Goal: Obtain resource: Obtain resource

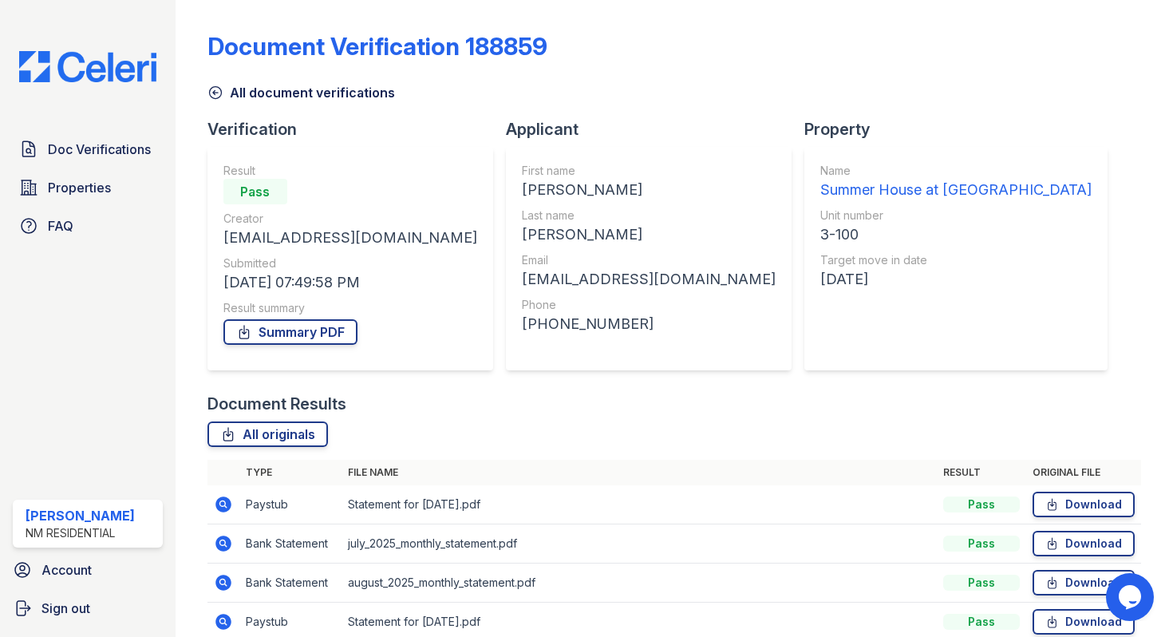
click at [103, 73] on img at bounding box center [87, 66] width 163 height 31
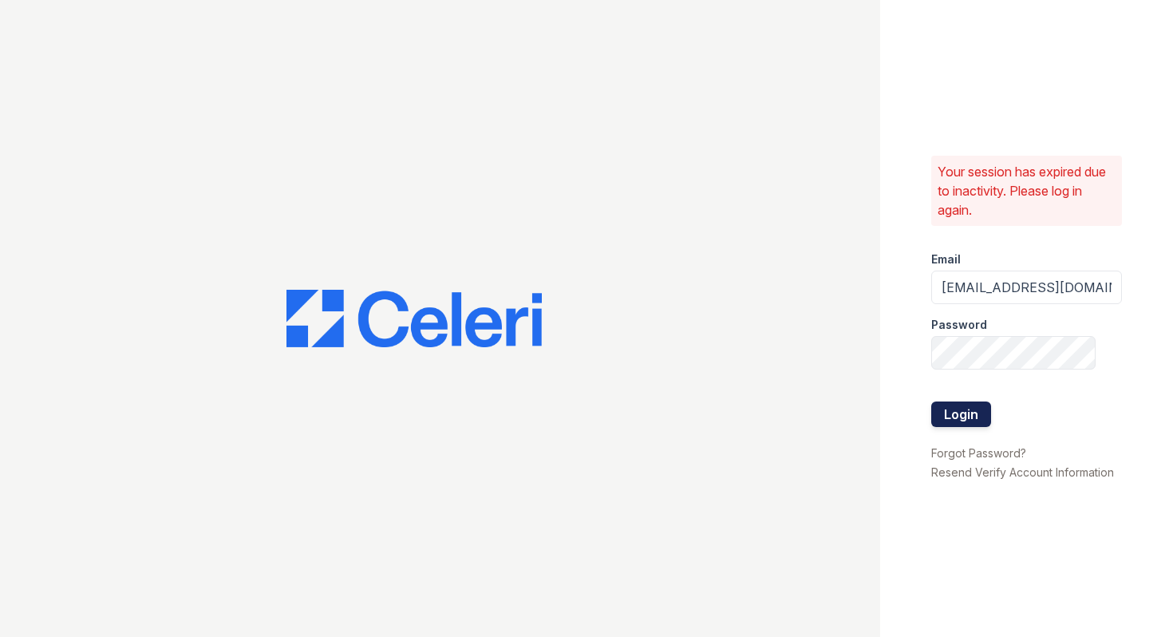
click at [974, 420] on button "Login" at bounding box center [961, 414] width 60 height 26
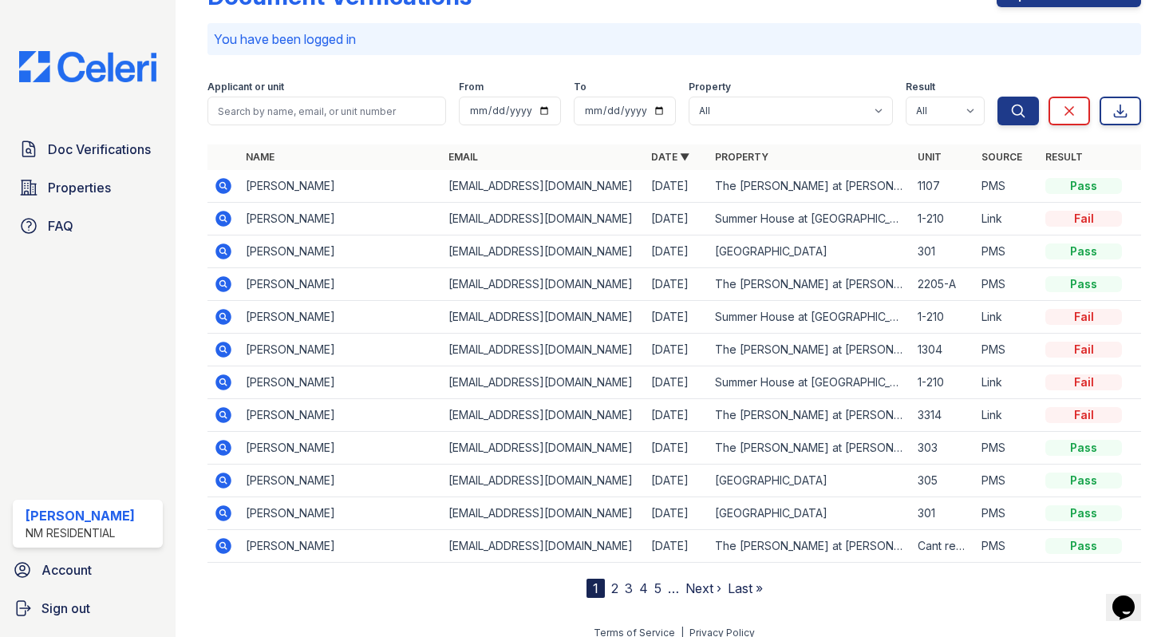
scroll to position [42, 0]
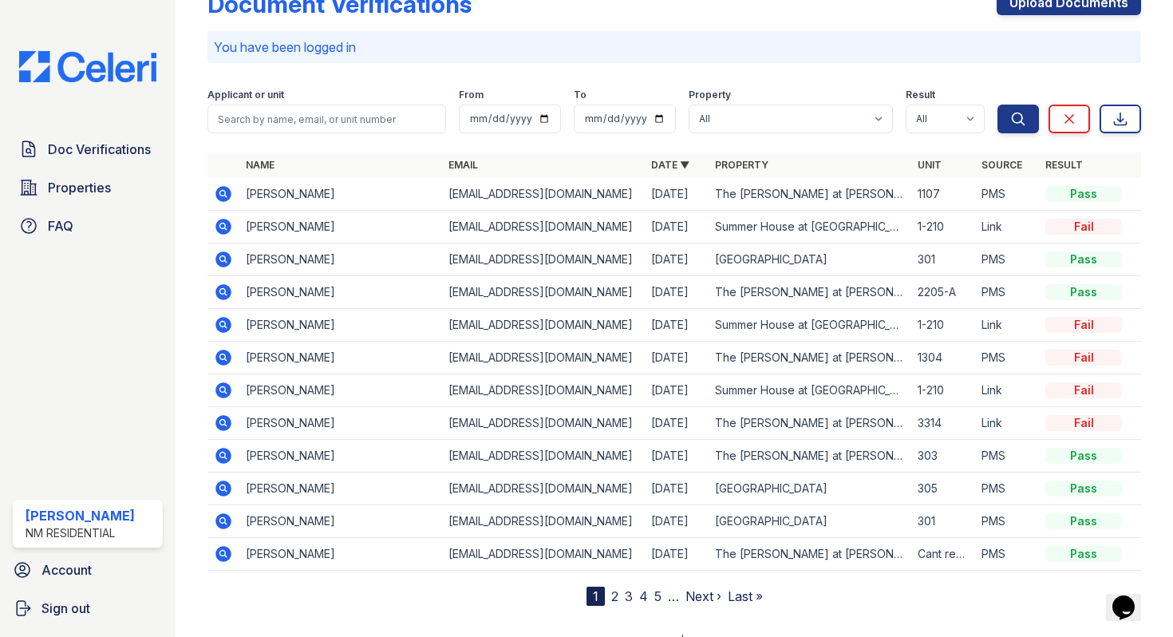
click at [611, 593] on link "2" at bounding box center [614, 596] width 7 height 16
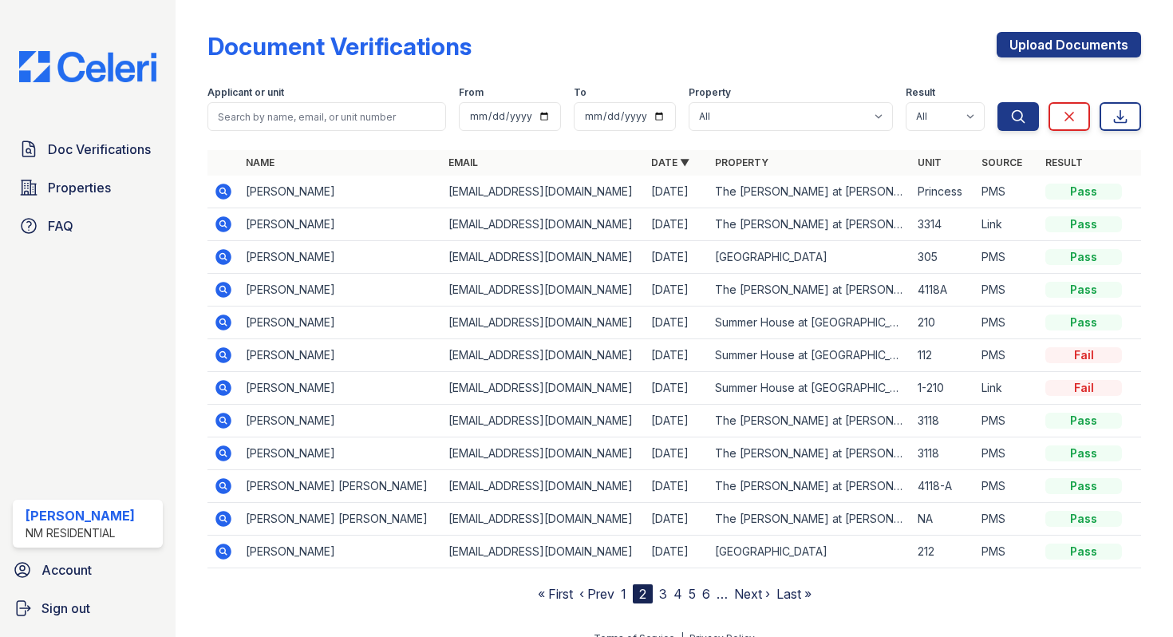
click at [227, 355] on icon at bounding box center [223, 355] width 16 height 16
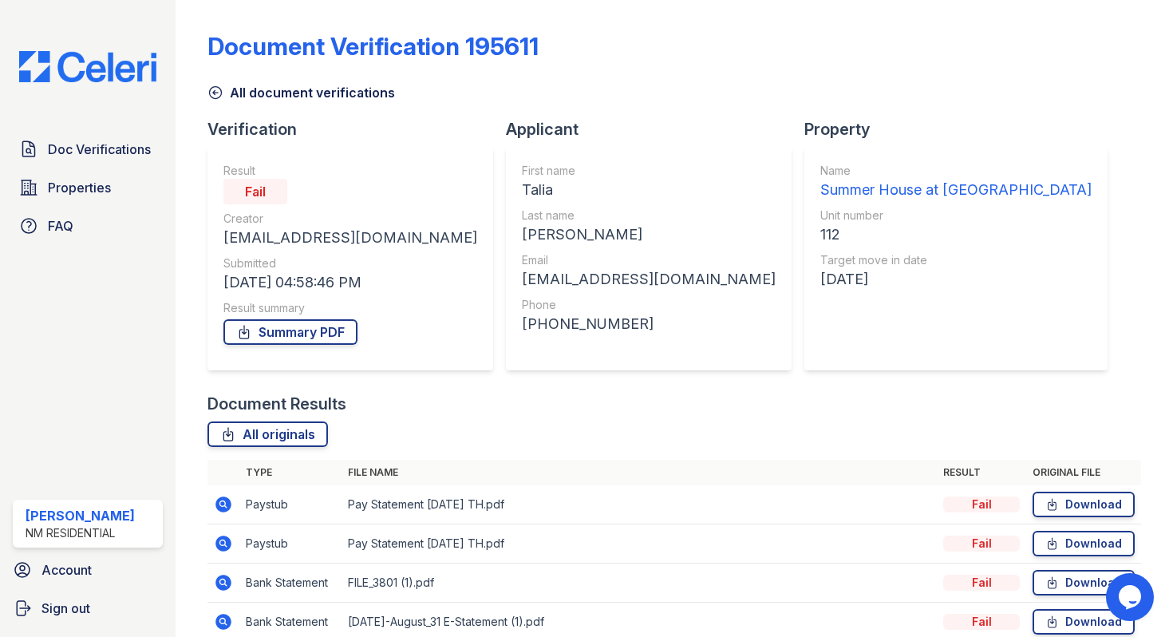
scroll to position [114, 0]
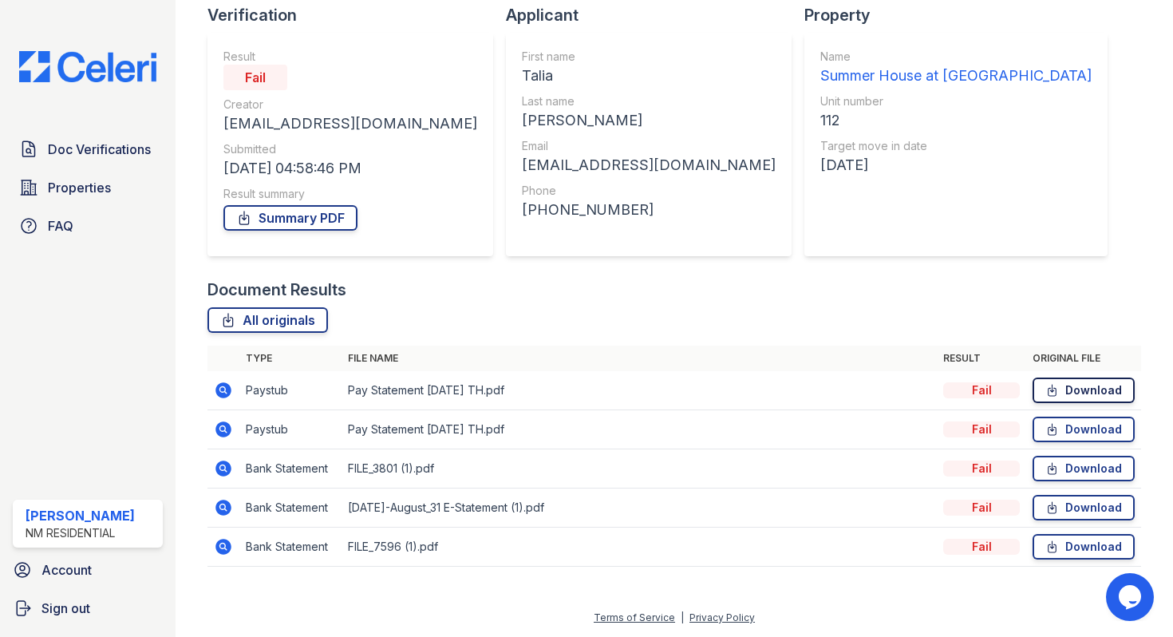
click at [1063, 390] on link "Download" at bounding box center [1083, 390] width 102 height 26
click at [108, 66] on img at bounding box center [87, 66] width 163 height 31
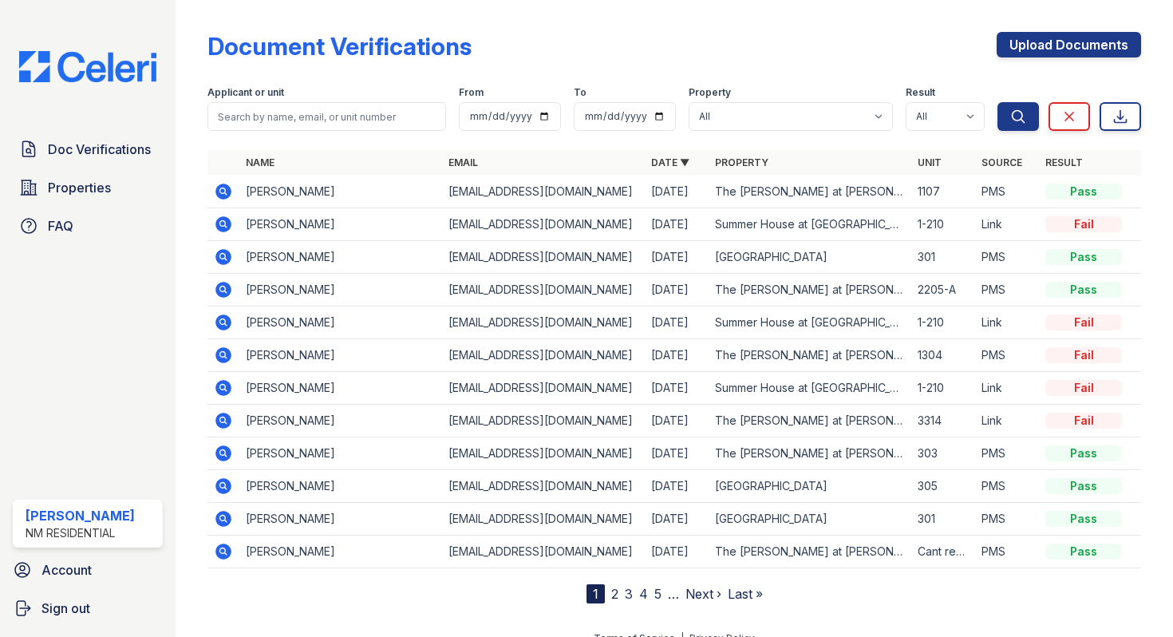
click at [611, 593] on link "2" at bounding box center [614, 594] width 7 height 16
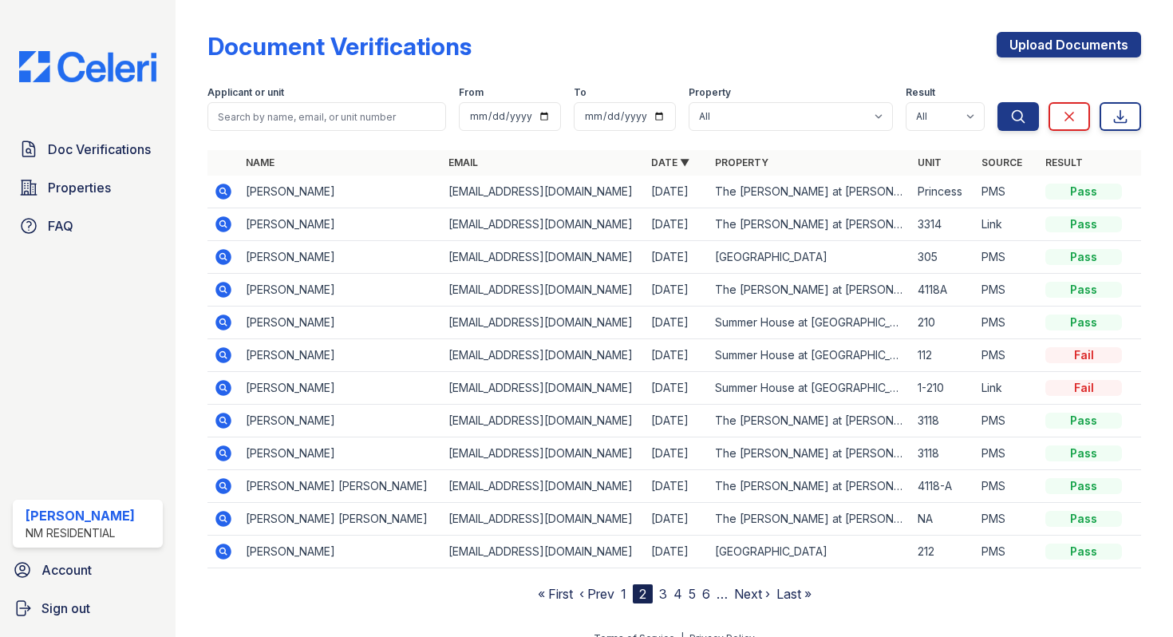
click at [227, 190] on icon at bounding box center [223, 191] width 16 height 16
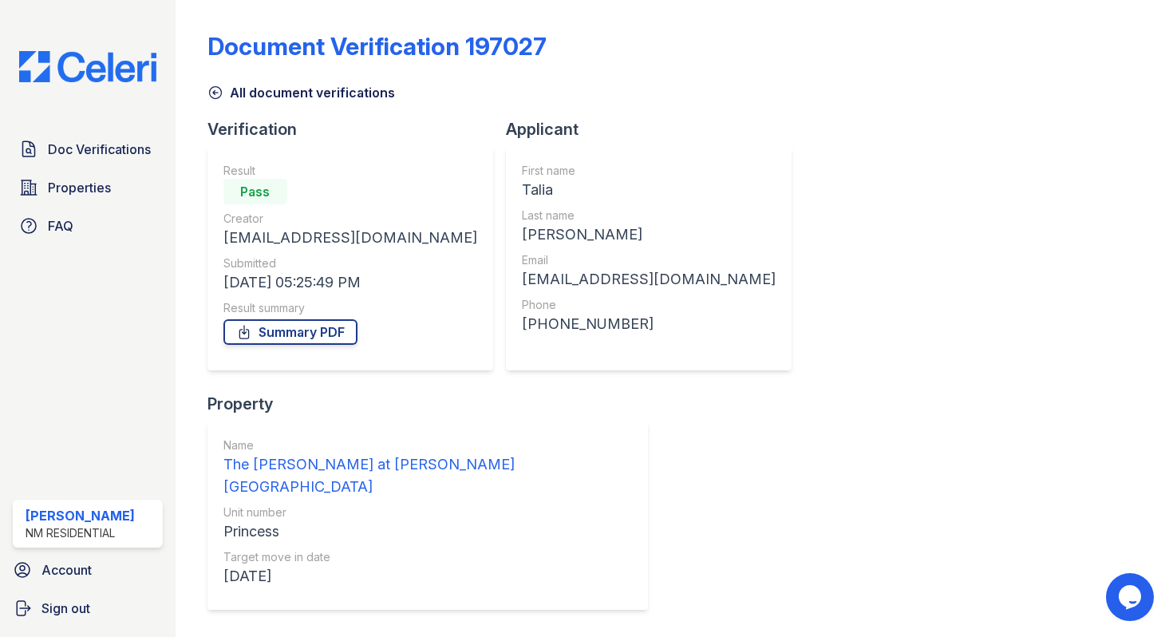
scroll to position [75, 0]
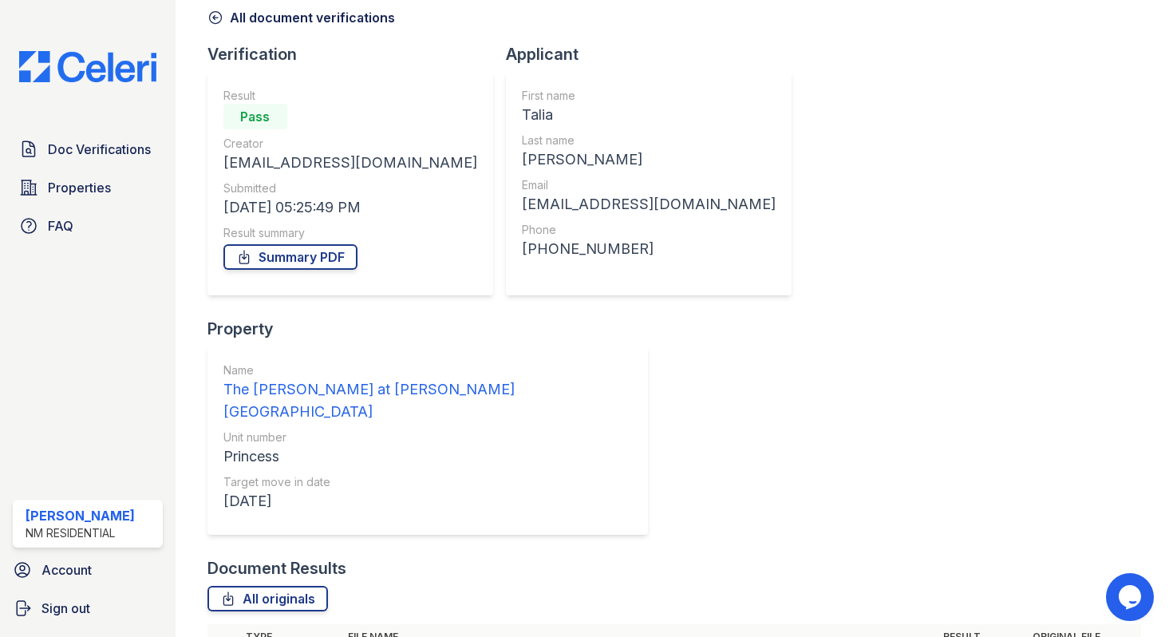
click at [124, 58] on img at bounding box center [87, 66] width 163 height 31
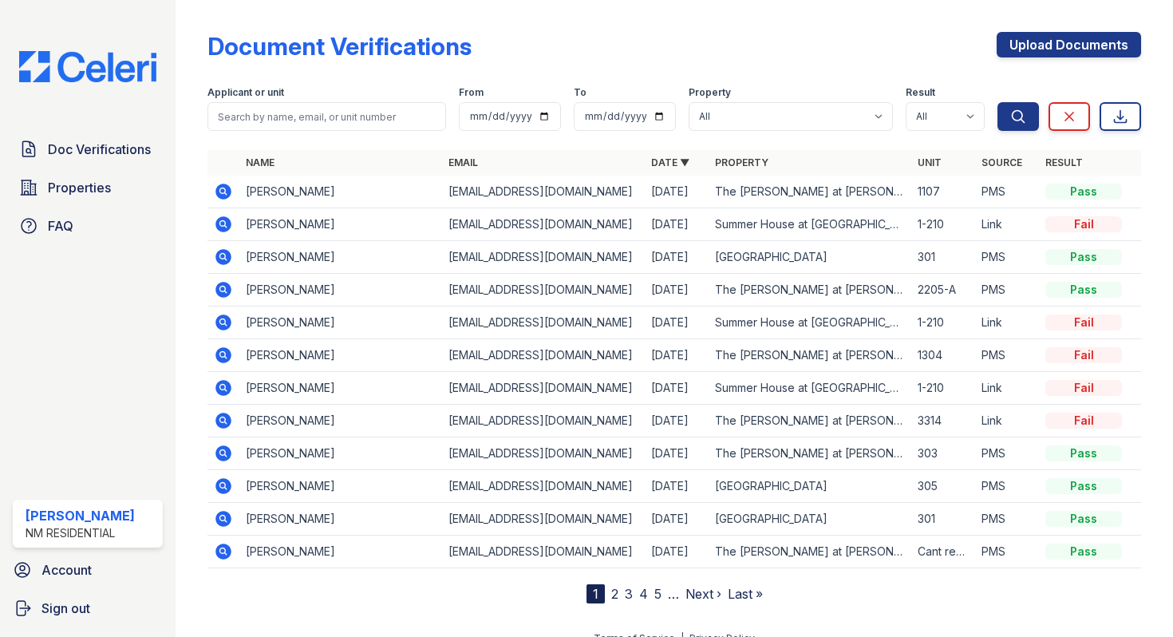
click at [416, 244] on td "Ian Ritchie" at bounding box center [340, 257] width 203 height 33
click at [217, 219] on icon at bounding box center [223, 224] width 16 height 16
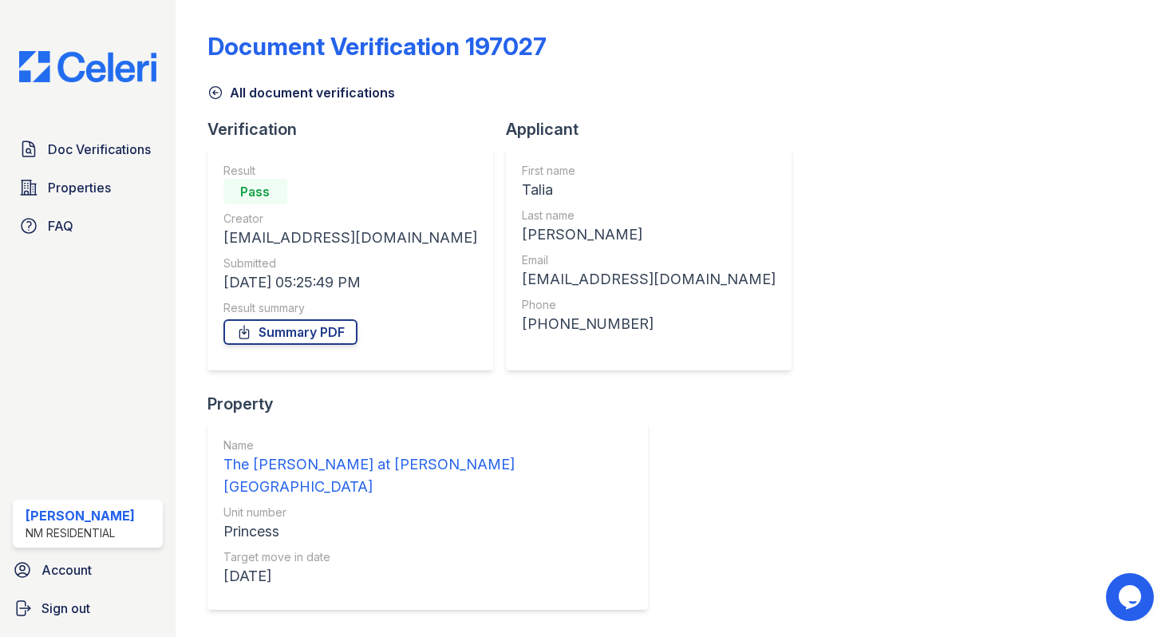
scroll to position [75, 0]
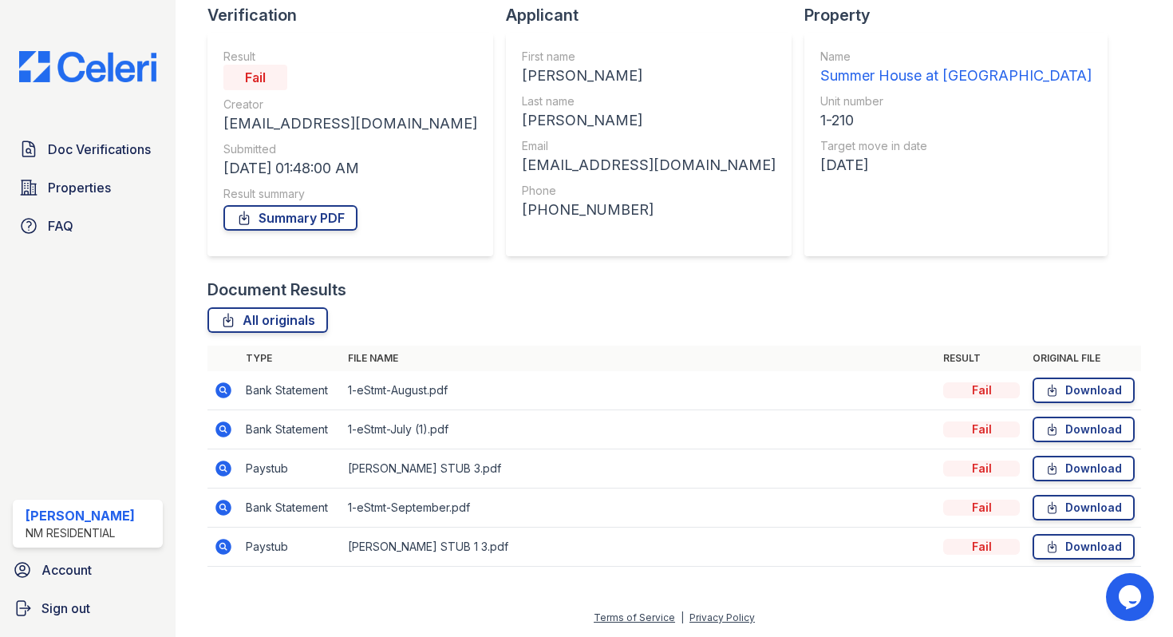
scroll to position [113, 0]
click at [1092, 474] on link "Download" at bounding box center [1083, 469] width 102 height 26
click at [297, 134] on div "[EMAIL_ADDRESS][DOMAIN_NAME]" at bounding box center [350, 124] width 254 height 22
click at [307, 223] on link "Summary PDF" at bounding box center [290, 219] width 134 height 26
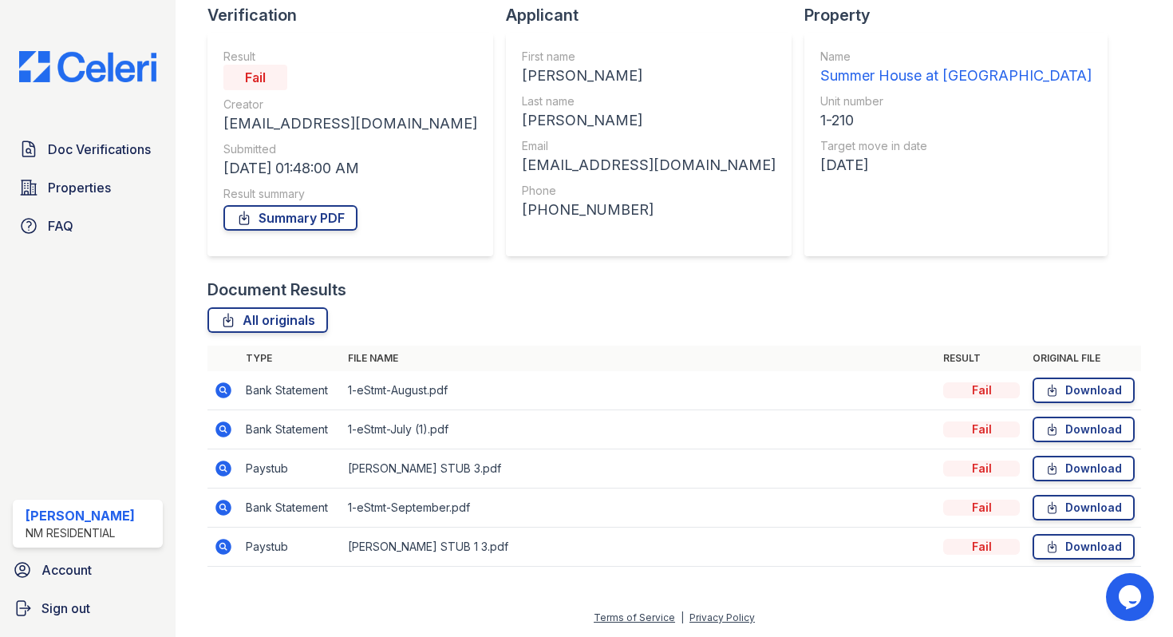
click at [634, 307] on div "All originals" at bounding box center [673, 320] width 933 height 26
